Goal: Find specific page/section: Find specific page/section

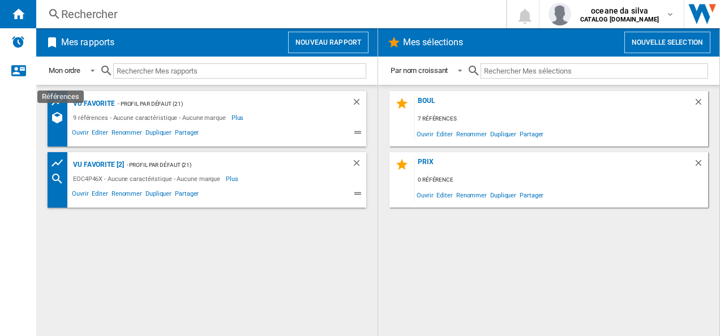
click at [65, 114] on div "Références" at bounding box center [60, 118] width 20 height 14
click at [106, 102] on div "vu favorite" at bounding box center [92, 104] width 45 height 14
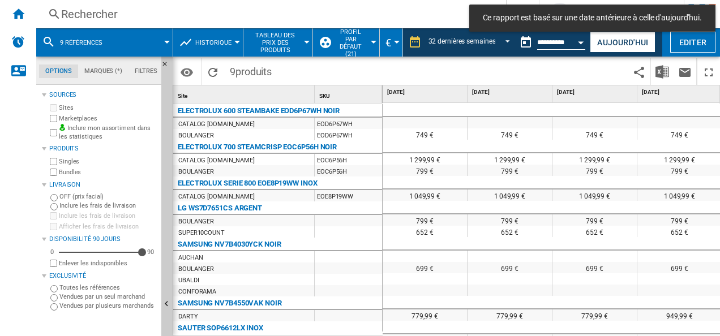
click at [89, 46] on span "9 références" at bounding box center [81, 42] width 42 height 7
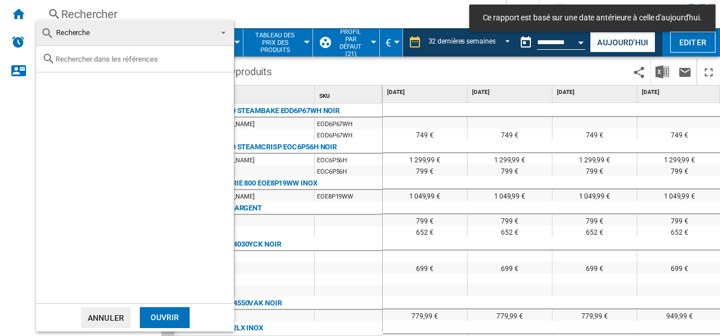
click at [123, 61] on input "text" at bounding box center [141, 59] width 173 height 8
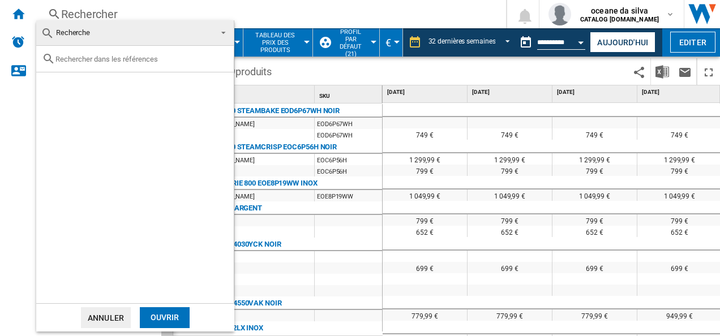
paste input "NV7B6795JAK"
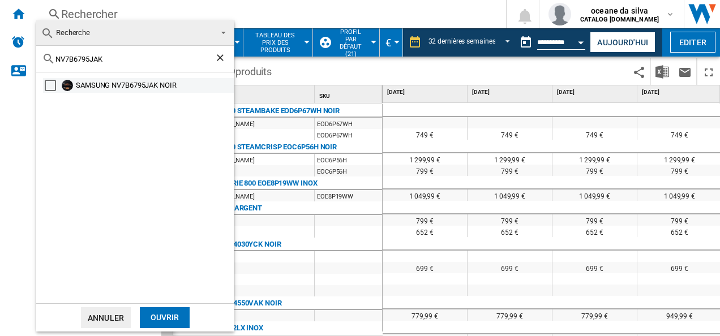
type input "NV7B6795JAK"
click at [152, 83] on div "SAMSUNG NV7B6795JAK NOIR" at bounding box center [154, 85] width 156 height 11
click at [177, 319] on div "Ouvrir" at bounding box center [165, 317] width 50 height 21
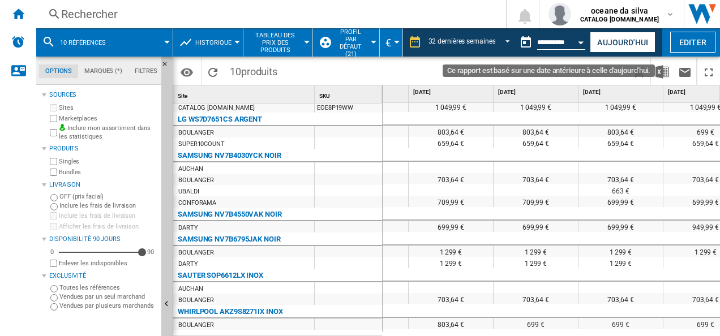
click at [572, 42] on button "Open calendar" at bounding box center [581, 41] width 20 height 20
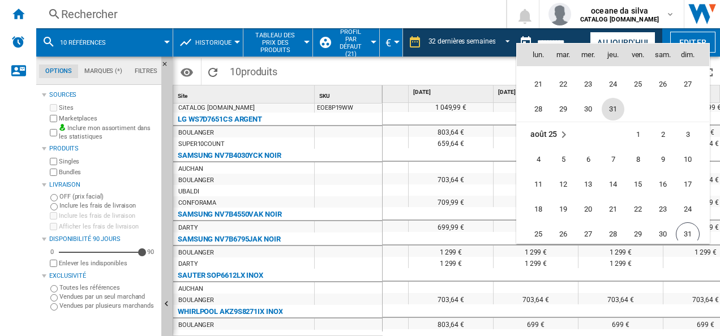
click at [609, 109] on span "31" at bounding box center [613, 109] width 23 height 23
type input "**********"
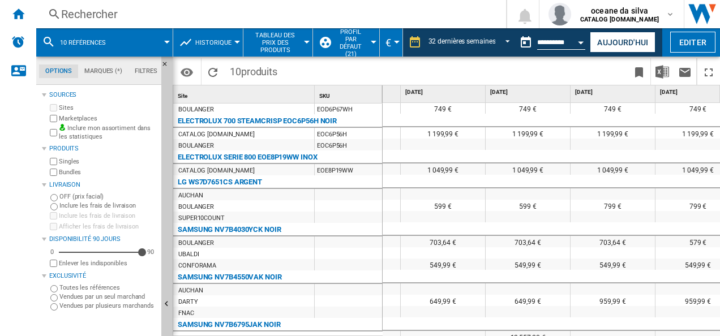
click at [140, 44] on span at bounding box center [144, 42] width 45 height 28
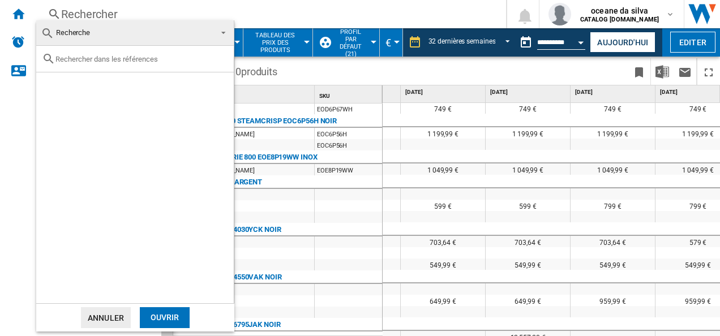
click at [159, 326] on div "Ouvrir" at bounding box center [165, 317] width 50 height 21
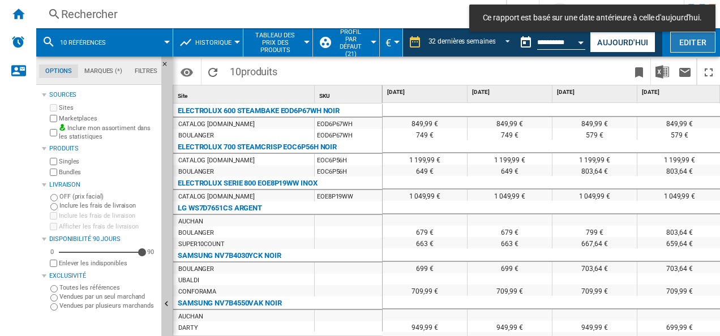
click at [686, 42] on button "Editer" at bounding box center [692, 42] width 45 height 21
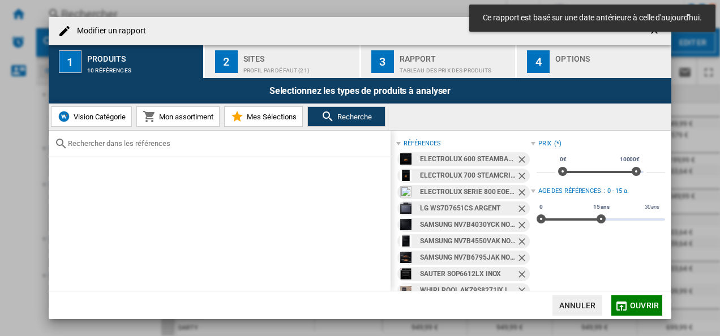
click at [520, 160] on ng-md-icon "Retirer" at bounding box center [523, 161] width 14 height 14
click at [520, 170] on ng-md-icon "Retirer" at bounding box center [523, 177] width 14 height 14
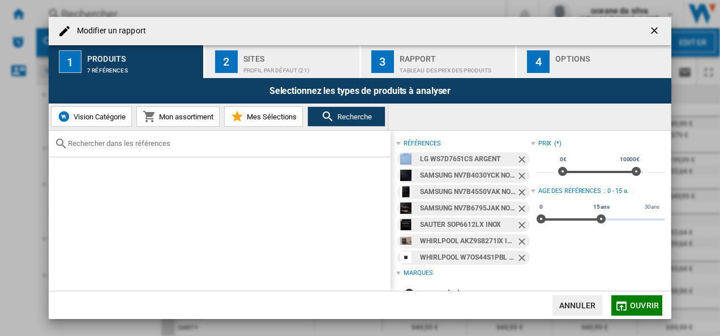
click at [520, 160] on ng-md-icon "Retirer" at bounding box center [523, 161] width 14 height 14
click at [520, 170] on ng-md-icon "Retirer" at bounding box center [523, 177] width 14 height 14
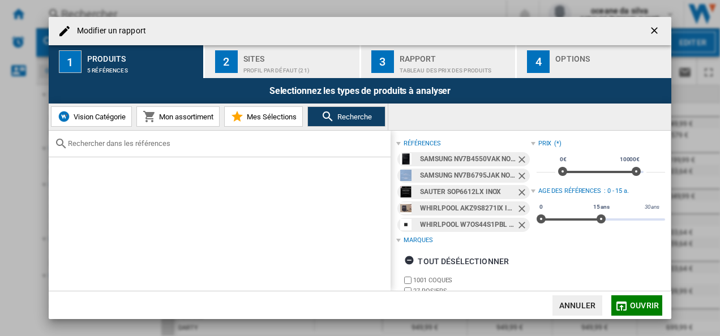
click at [520, 160] on ng-md-icon "Retirer" at bounding box center [523, 161] width 14 height 14
click at [520, 170] on ng-md-icon "Retirer" at bounding box center [523, 177] width 14 height 14
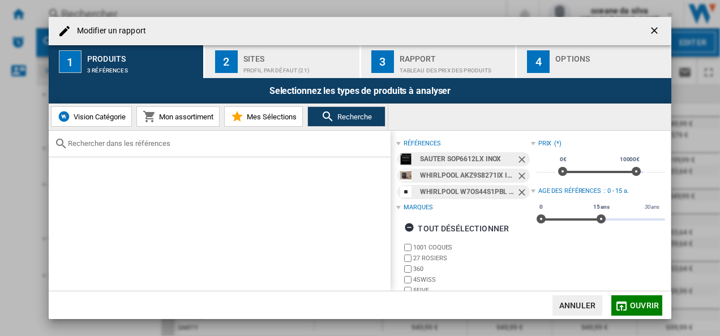
click at [520, 160] on ng-md-icon "Retirer" at bounding box center [523, 161] width 14 height 14
click at [520, 170] on ng-md-icon "Retirer" at bounding box center [523, 177] width 14 height 14
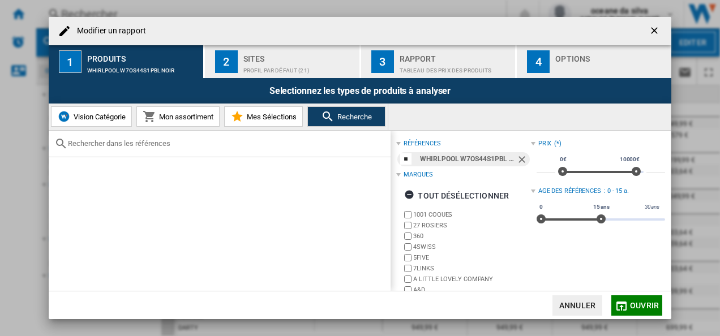
click at [520, 160] on ng-md-icon "Retirer" at bounding box center [523, 161] width 14 height 14
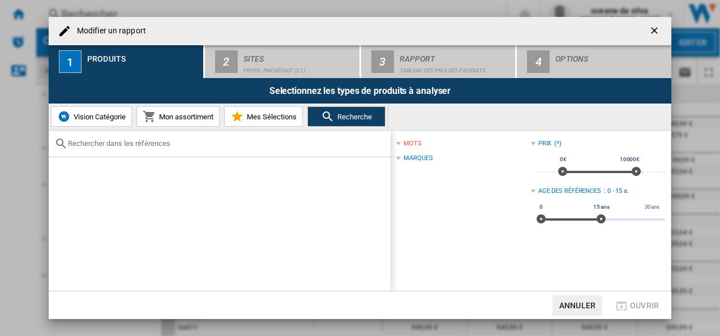
click at [163, 143] on input "text" at bounding box center [226, 143] width 317 height 8
paste input "B64VS71N0 ("
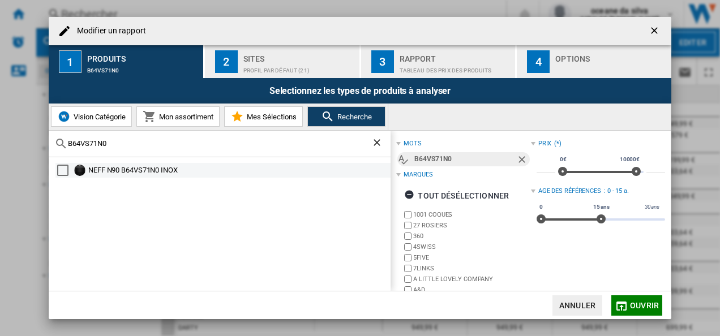
type input "B64VS71N0"
click at [173, 169] on div "NEFF N90 B64VS71N0 INOX" at bounding box center [238, 170] width 301 height 11
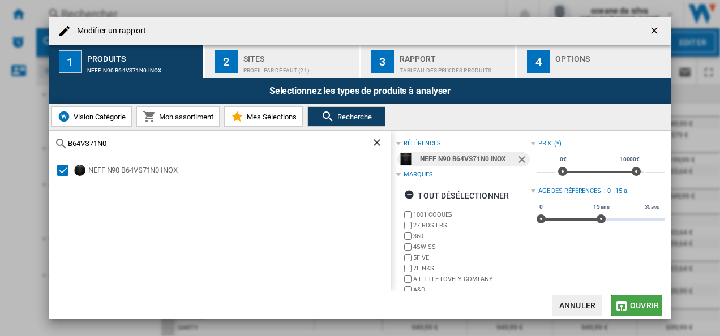
click at [639, 310] on button "Ouvrir" at bounding box center [637, 306] width 51 height 20
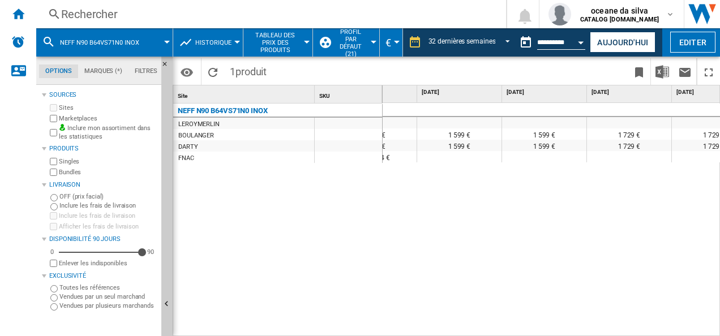
scroll to position [0, 1151]
